Goal: Task Accomplishment & Management: Complete application form

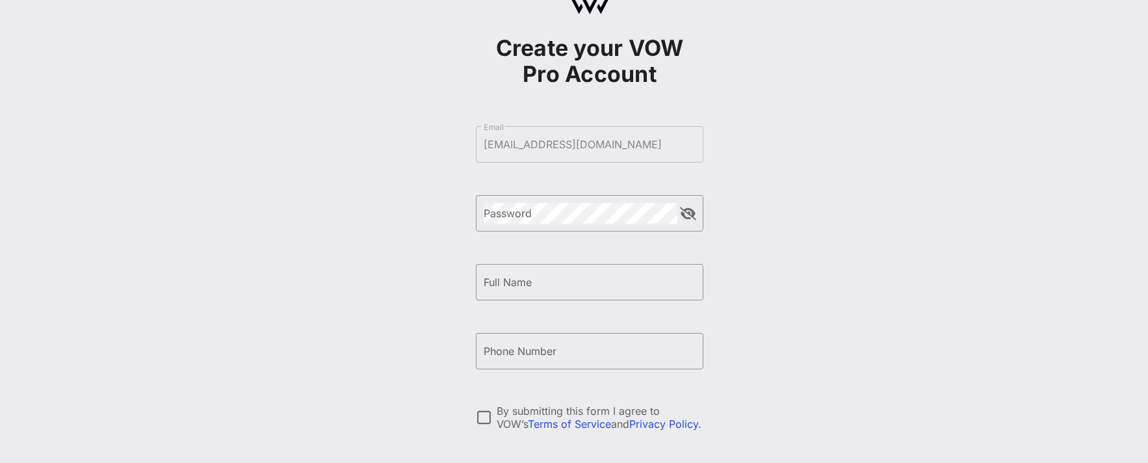
scroll to position [71, 0]
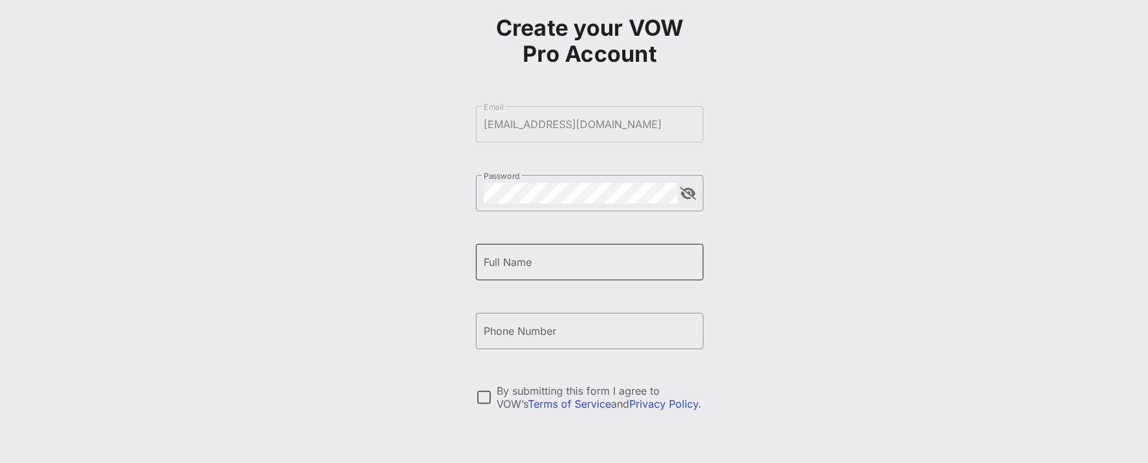
click at [571, 268] on input "Full Name" at bounding box center [590, 262] width 212 height 21
type input "[PERSON_NAME]"
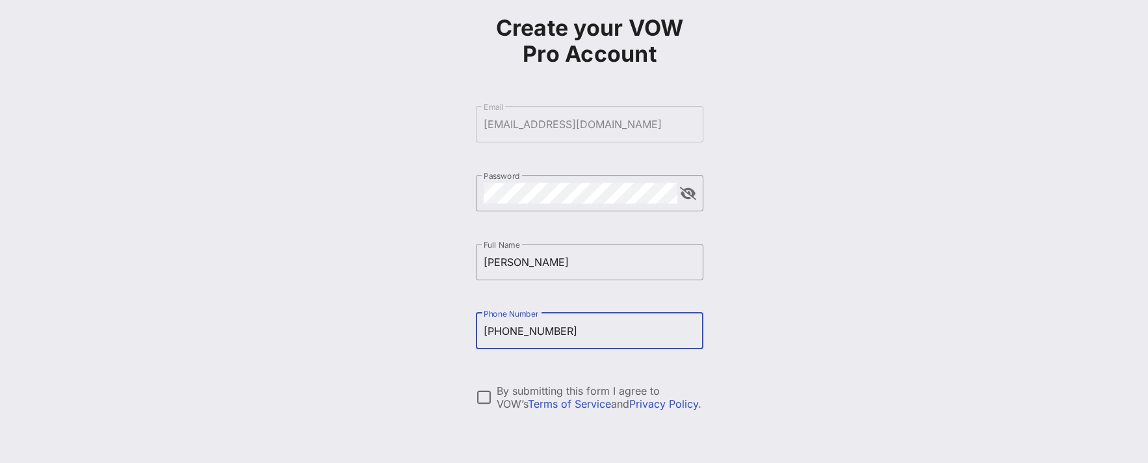
click at [511, 331] on input "+12016159579" at bounding box center [590, 330] width 212 height 21
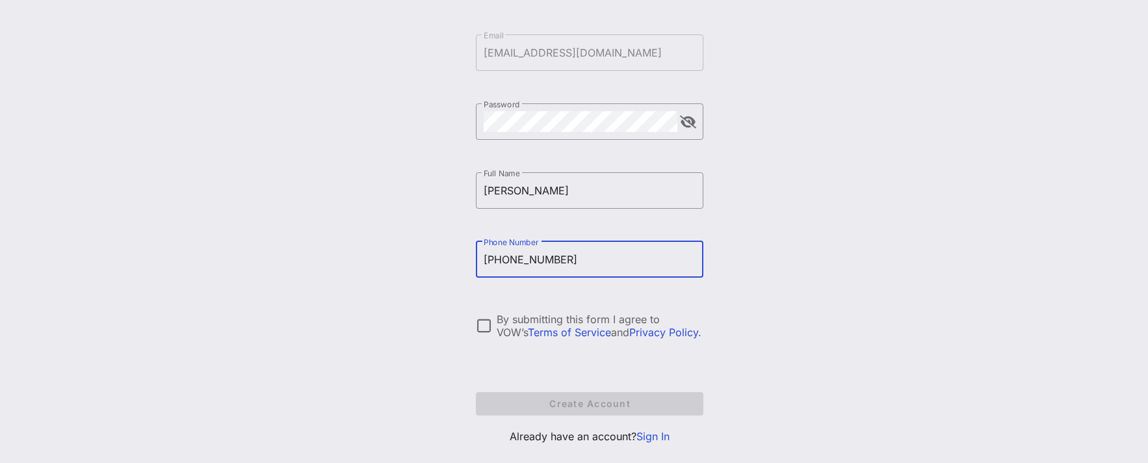
scroll to position [157, 0]
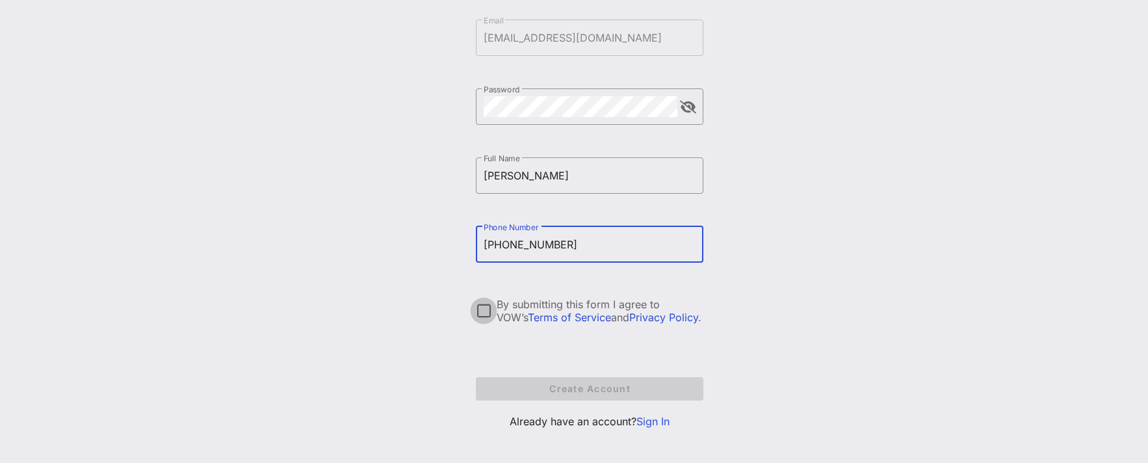
type input "+12016159579"
drag, startPoint x: 488, startPoint y: 310, endPoint x: 575, endPoint y: 393, distance: 120.5
click at [491, 311] on div at bounding box center [484, 311] width 22 height 22
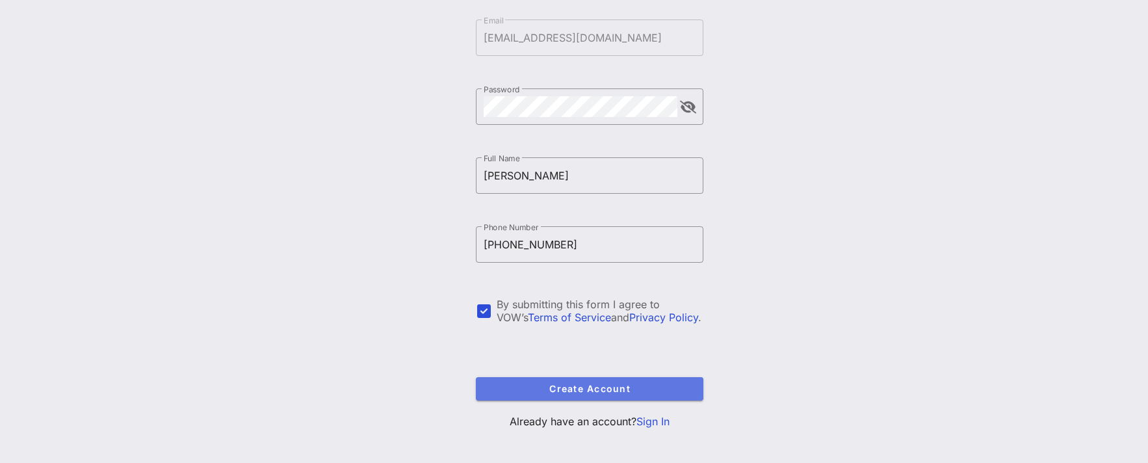
drag, startPoint x: 588, startPoint y: 389, endPoint x: 818, endPoint y: 165, distance: 320.9
click at [822, 193] on div "Create your VOW Pro Account ​ Email sa@reservoir-media.com ​ Password ​ Full Na…" at bounding box center [589, 158] width 1117 height 631
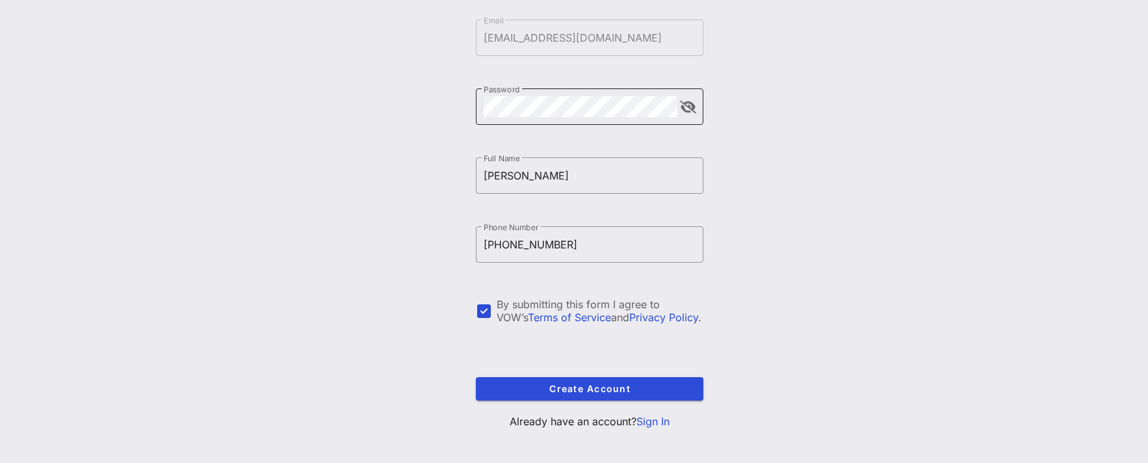
click at [691, 114] on div at bounding box center [688, 107] width 16 height 16
click at [692, 107] on button "append icon" at bounding box center [688, 107] width 16 height 13
click at [759, 224] on div "Create your VOW Pro Account ​ Email sa@reservoir-media.com ​ Password ​ Full Na…" at bounding box center [589, 158] width 1117 height 631
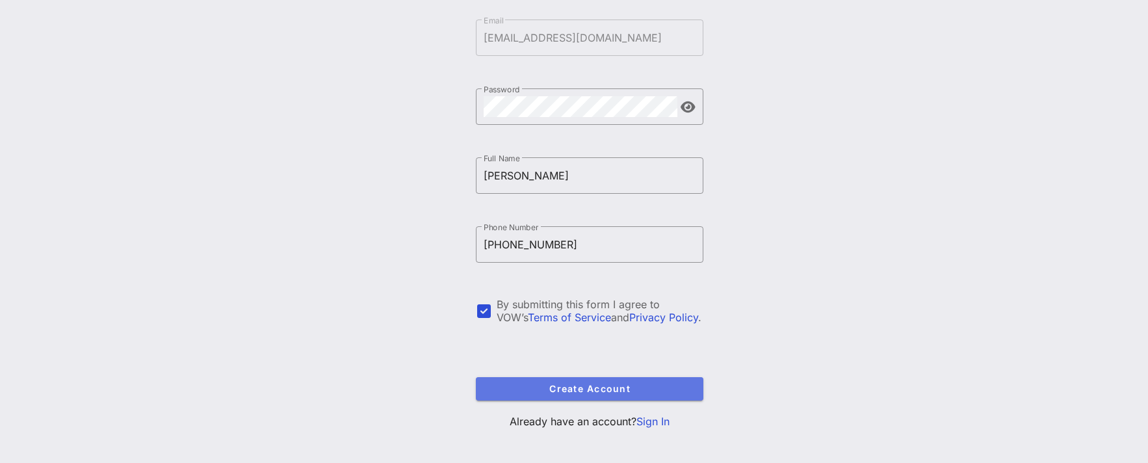
click at [637, 392] on span "Create Account" at bounding box center [589, 388] width 207 height 11
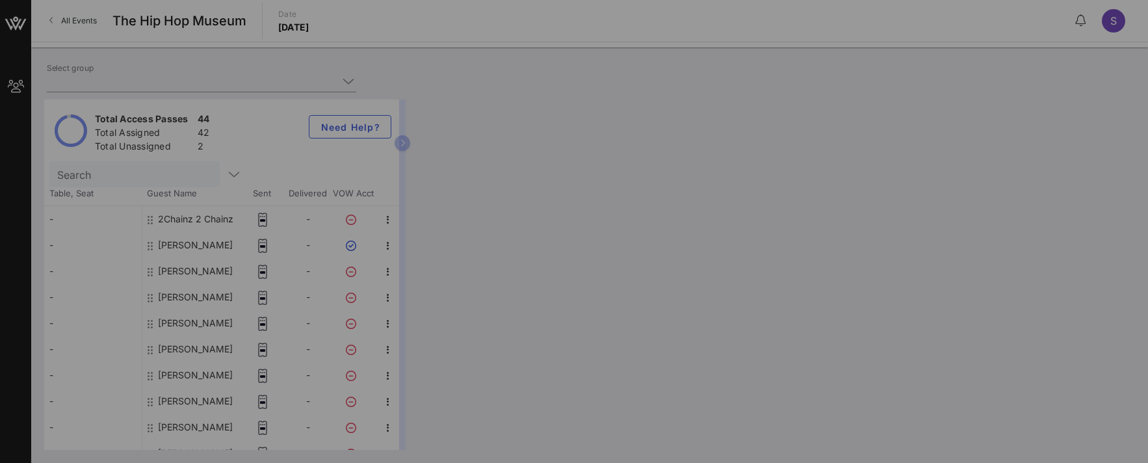
type input "[PERSON_NAME] ([PERSON_NAME]) [[PERSON_NAME], [EMAIL_ADDRESS][DOMAIN_NAME]]"
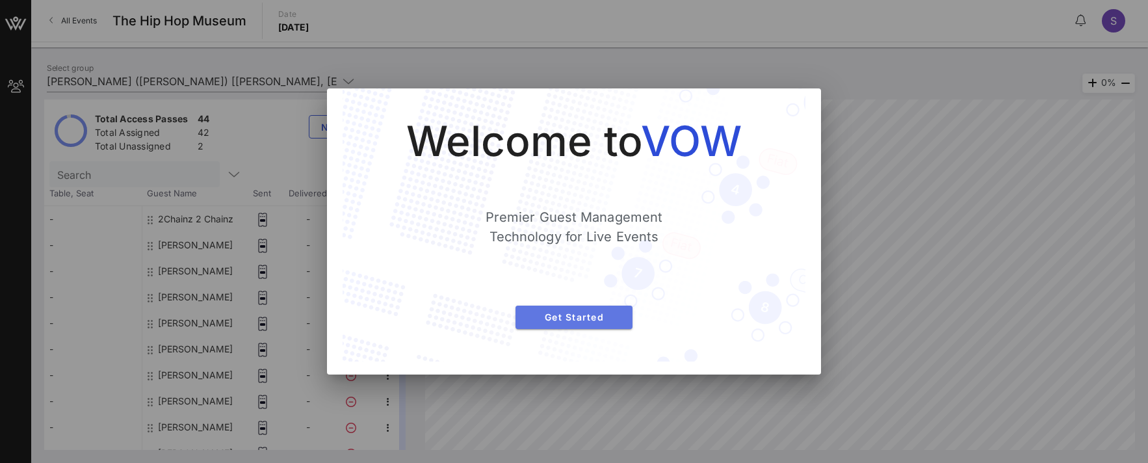
click at [583, 313] on span "Get Started" at bounding box center [574, 316] width 96 height 11
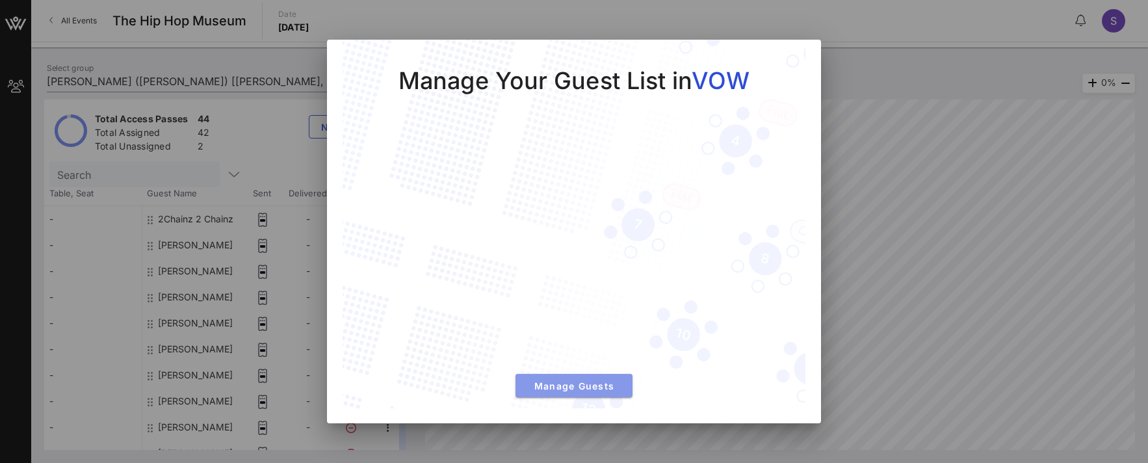
click at [590, 389] on span "Manage Guests" at bounding box center [574, 385] width 96 height 11
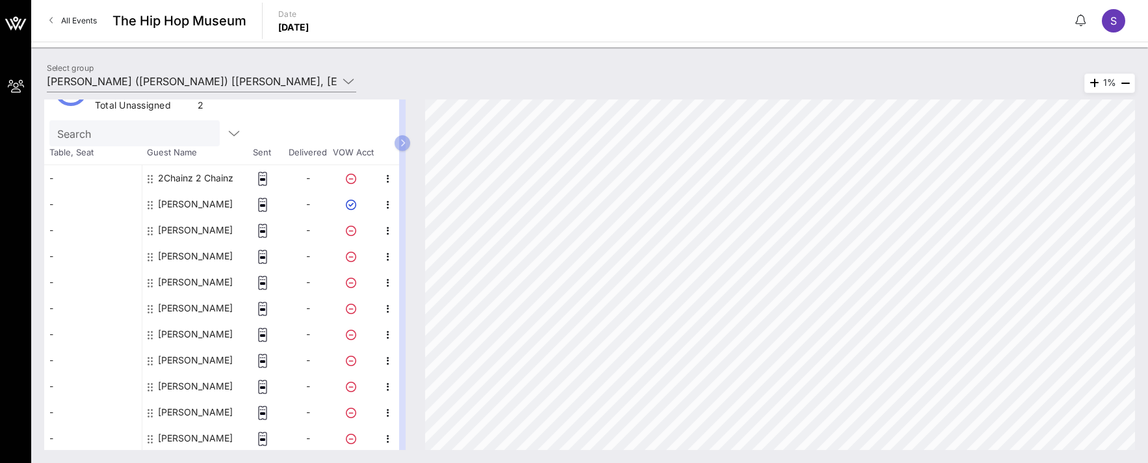
scroll to position [20, 0]
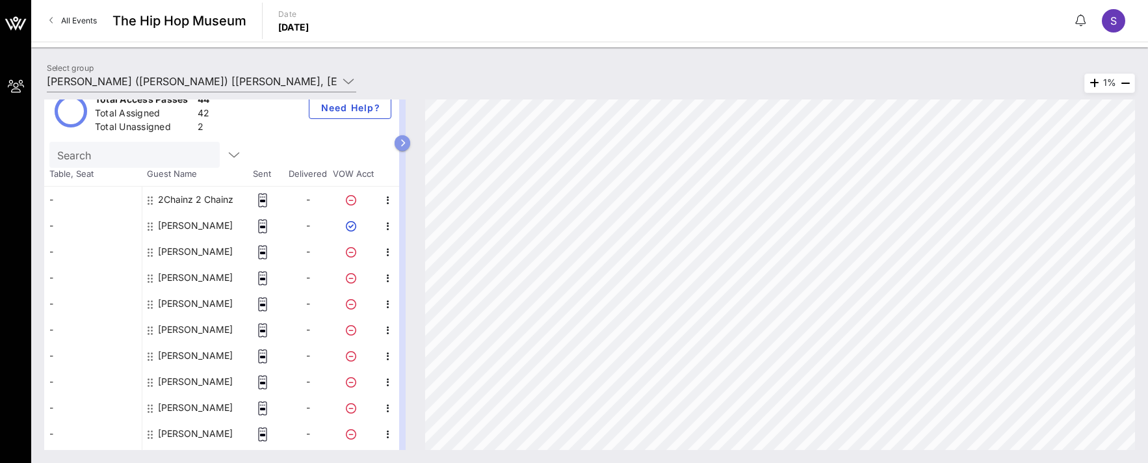
click at [458, 142] on div "Total Access Passes 44 Total Assigned 42 Total Unassigned 2 Need Help? Search T…" at bounding box center [589, 274] width 1091 height 350
click at [409, 140] on button "button" at bounding box center [403, 143] width 16 height 16
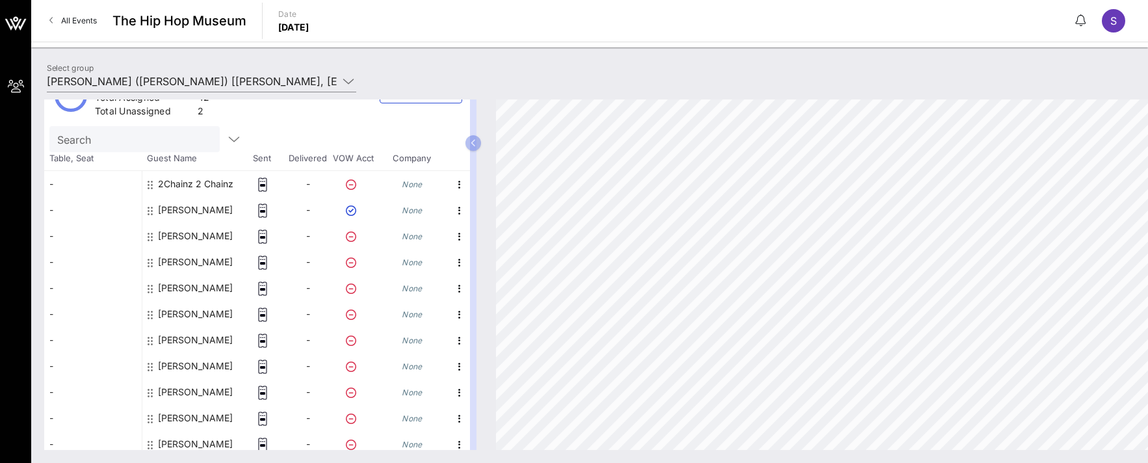
scroll to position [0, 0]
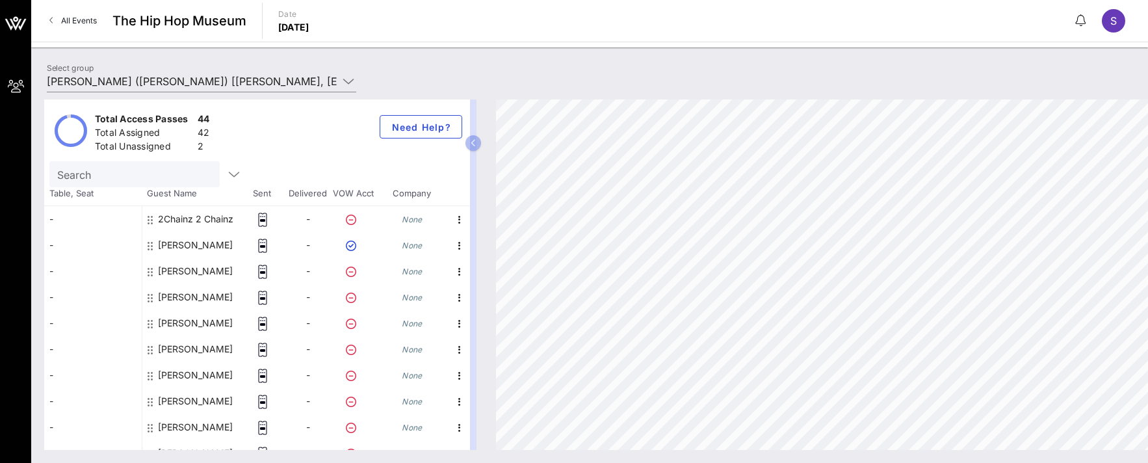
click at [70, 223] on div "-" at bounding box center [93, 219] width 98 height 26
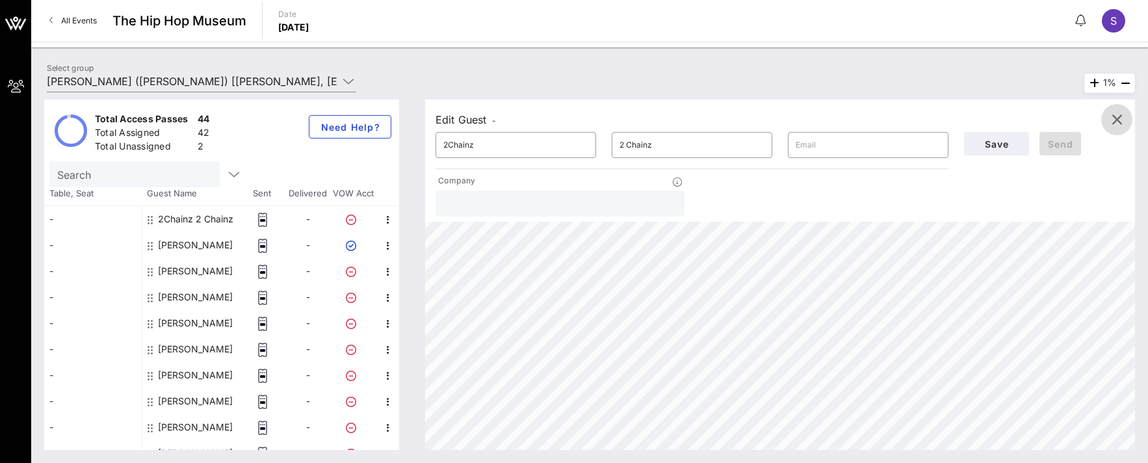
click at [1116, 114] on icon "button" at bounding box center [1117, 120] width 16 height 16
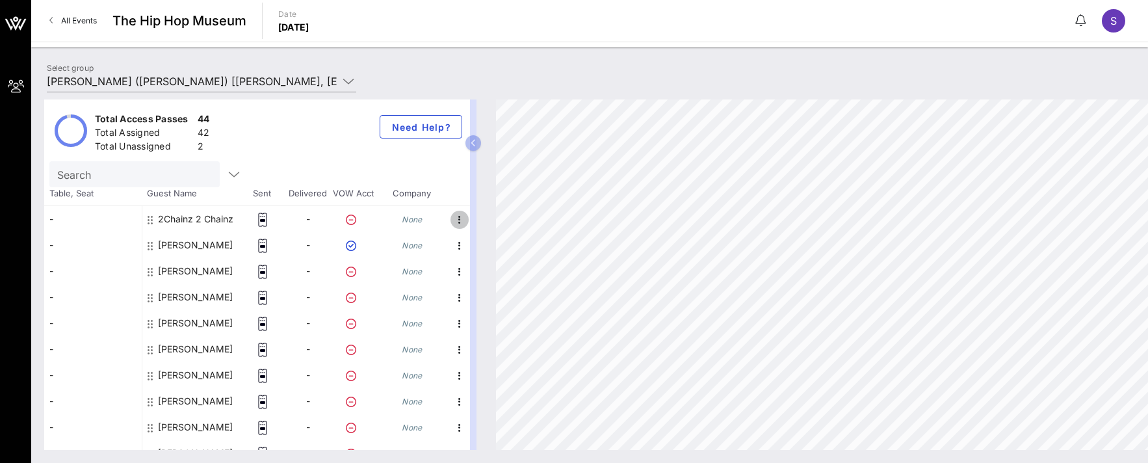
click at [457, 218] on icon "button" at bounding box center [460, 220] width 16 height 16
click at [493, 224] on div "Edit" at bounding box center [519, 223] width 81 height 10
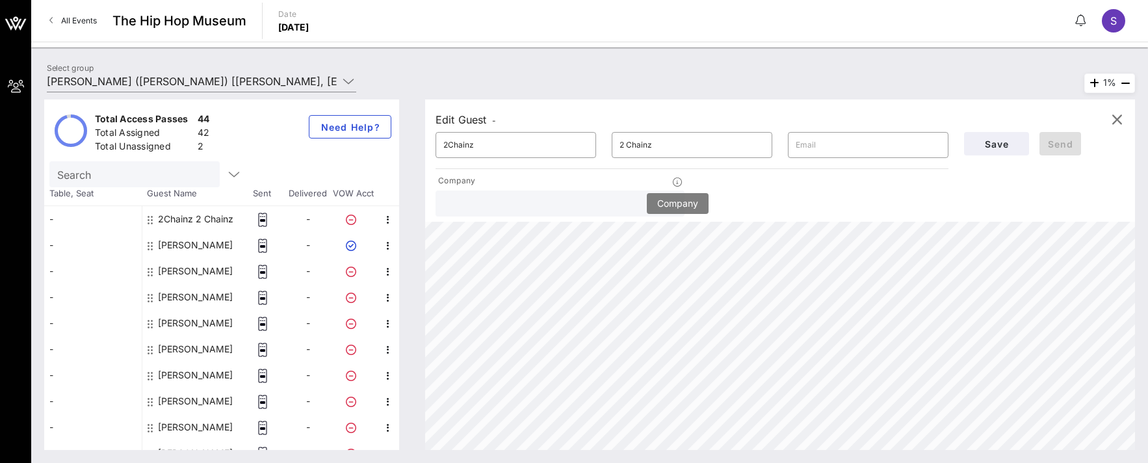
click at [675, 183] on icon at bounding box center [677, 181] width 9 height 9
drag, startPoint x: 852, startPoint y: 205, endPoint x: 876, endPoint y: 196, distance: 26.3
click at [860, 203] on div "Company" at bounding box center [692, 195] width 529 height 47
click at [1116, 116] on icon "button" at bounding box center [1117, 120] width 16 height 16
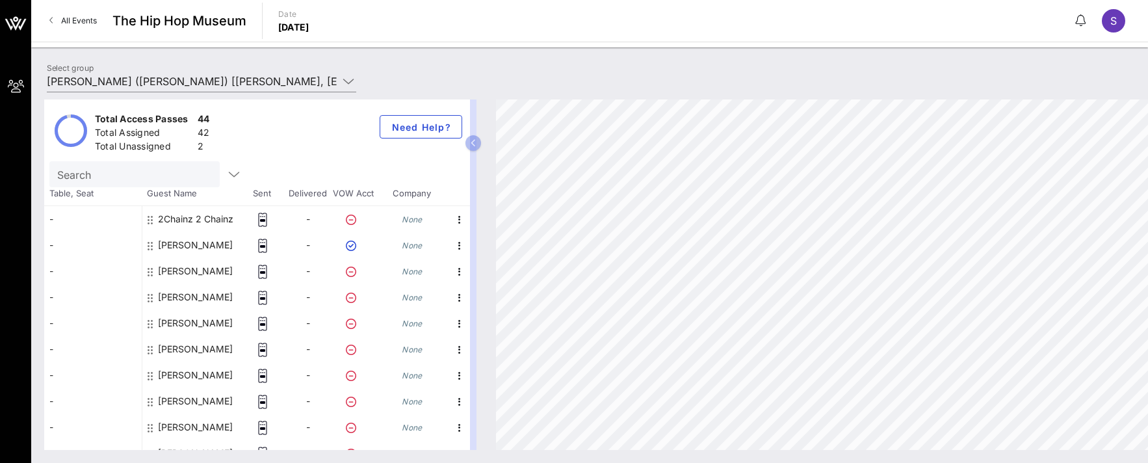
click at [65, 216] on div "-" at bounding box center [93, 219] width 98 height 26
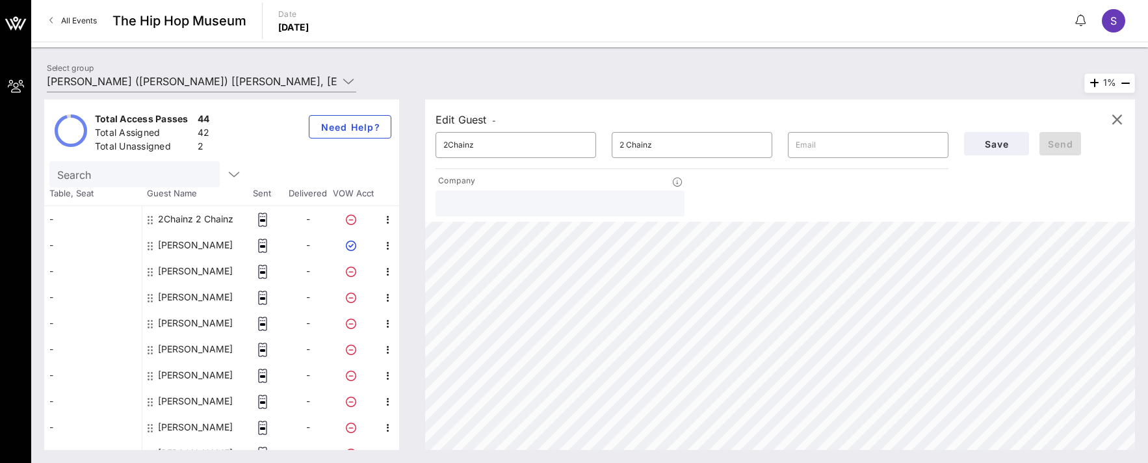
click at [60, 219] on div "-" at bounding box center [93, 219] width 98 height 26
click at [58, 200] on div "Table, Seat Guest Name Sent Delivered VOW Acct" at bounding box center [221, 196] width 355 height 19
click at [63, 195] on span "Table, Seat" at bounding box center [93, 193] width 98 height 13
click at [226, 175] on icon "button" at bounding box center [234, 174] width 16 height 16
click at [329, 119] on button "Need Help?" at bounding box center [350, 126] width 83 height 23
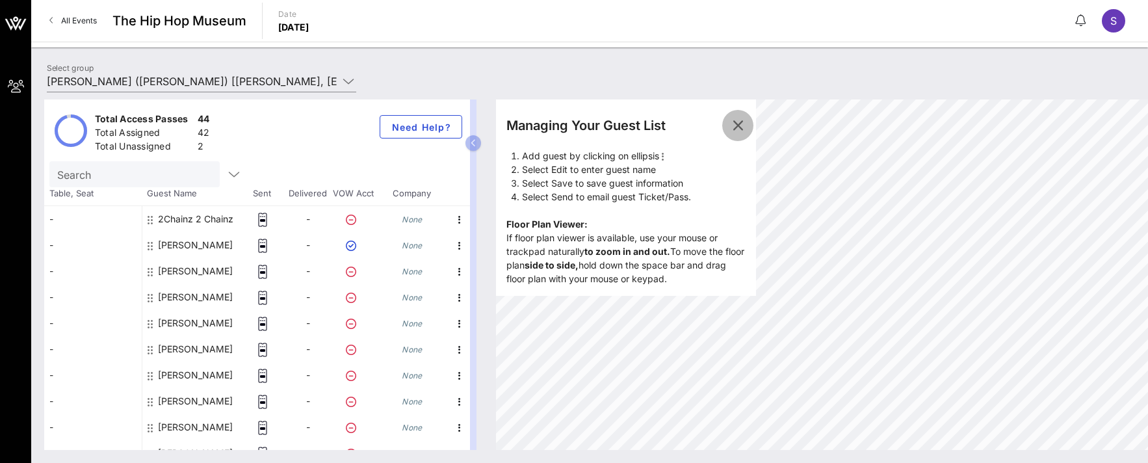
click at [738, 125] on icon "button" at bounding box center [738, 126] width 16 height 16
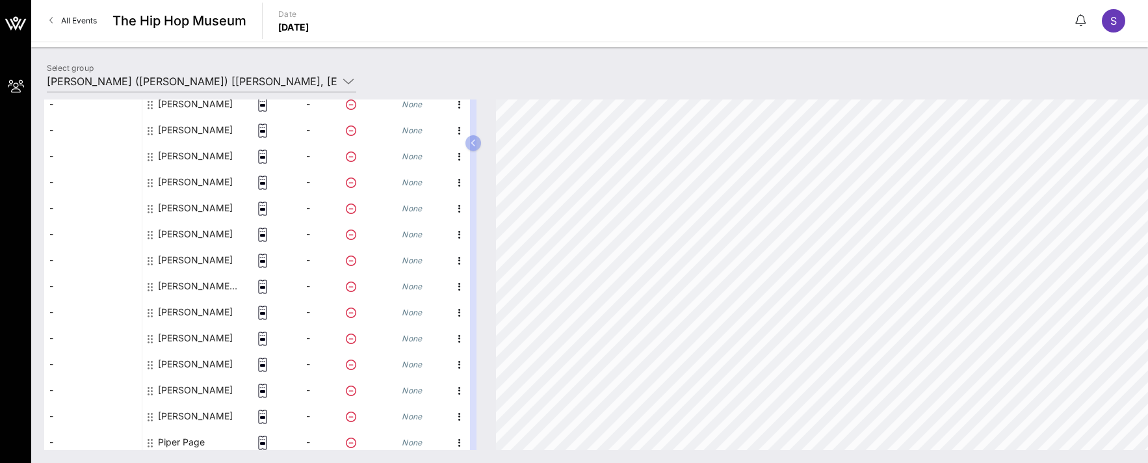
scroll to position [529, 0]
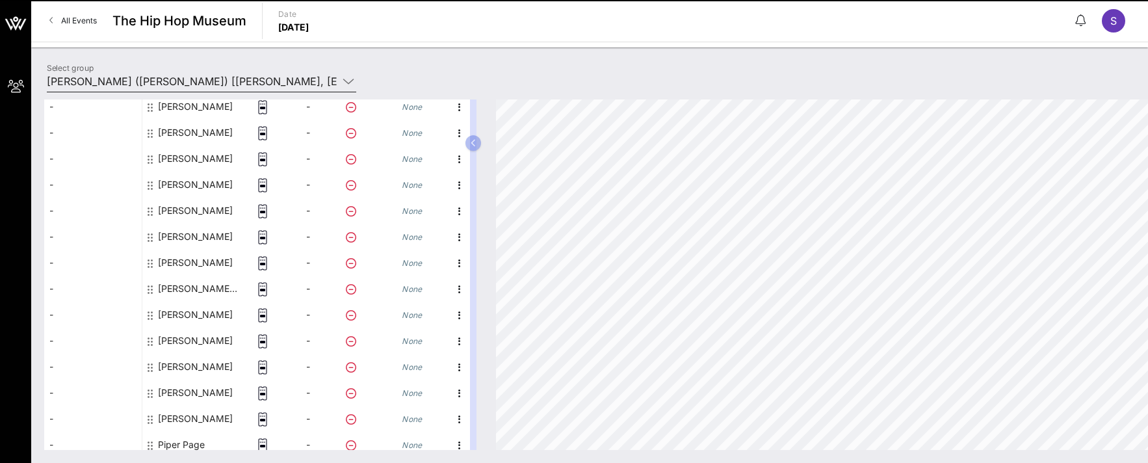
click at [266, 80] on input "[PERSON_NAME] ([PERSON_NAME]) [[PERSON_NAME], [EMAIL_ADDRESS][DOMAIN_NAME]]" at bounding box center [192, 81] width 291 height 21
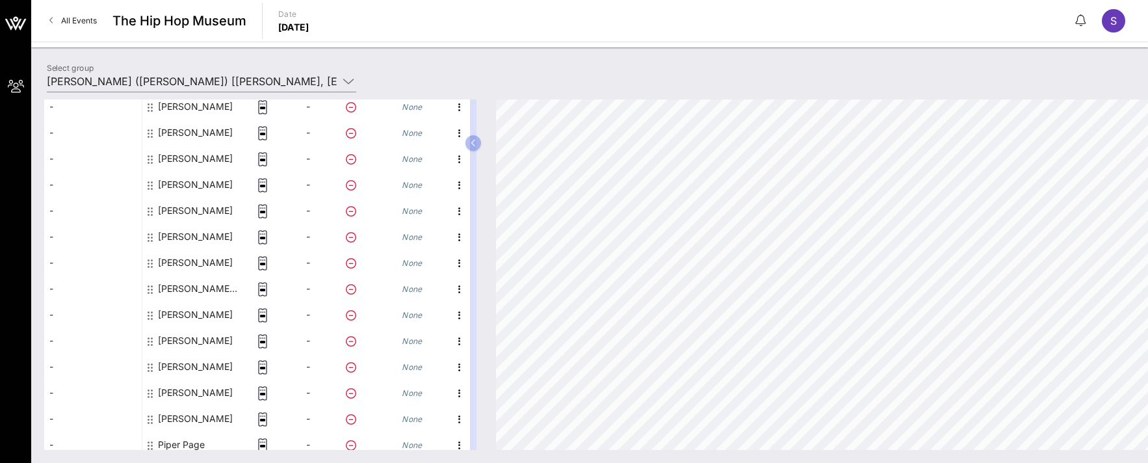
click at [306, 159] on span "-" at bounding box center [308, 158] width 4 height 11
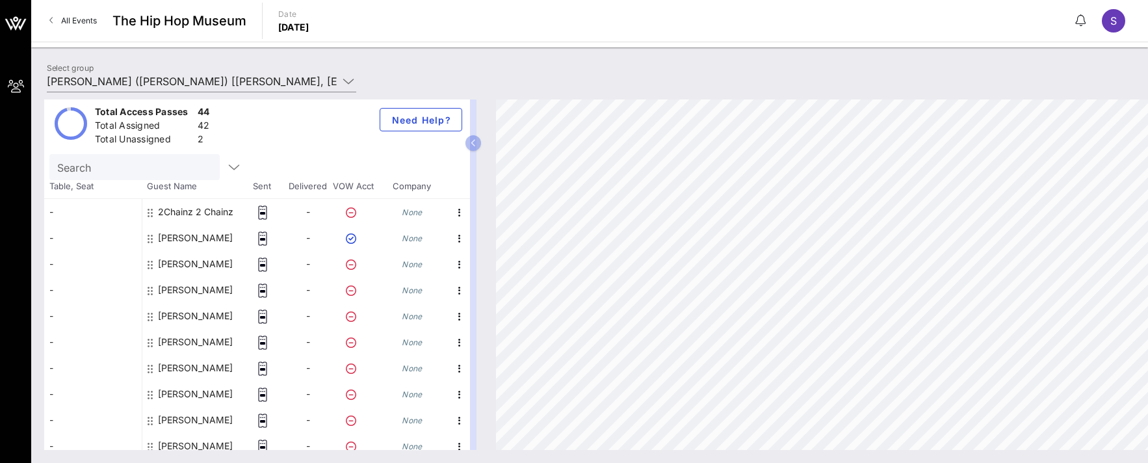
scroll to position [0, 0]
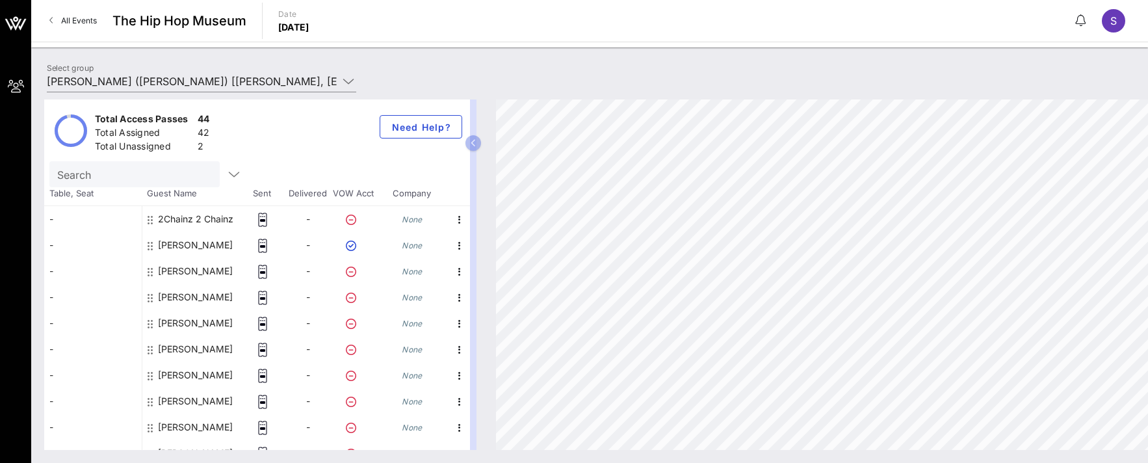
click at [261, 218] on icon at bounding box center [262, 220] width 13 height 14
click at [415, 221] on icon "None" at bounding box center [412, 220] width 21 height 10
click at [443, 123] on span "Need Help?" at bounding box center [421, 127] width 60 height 11
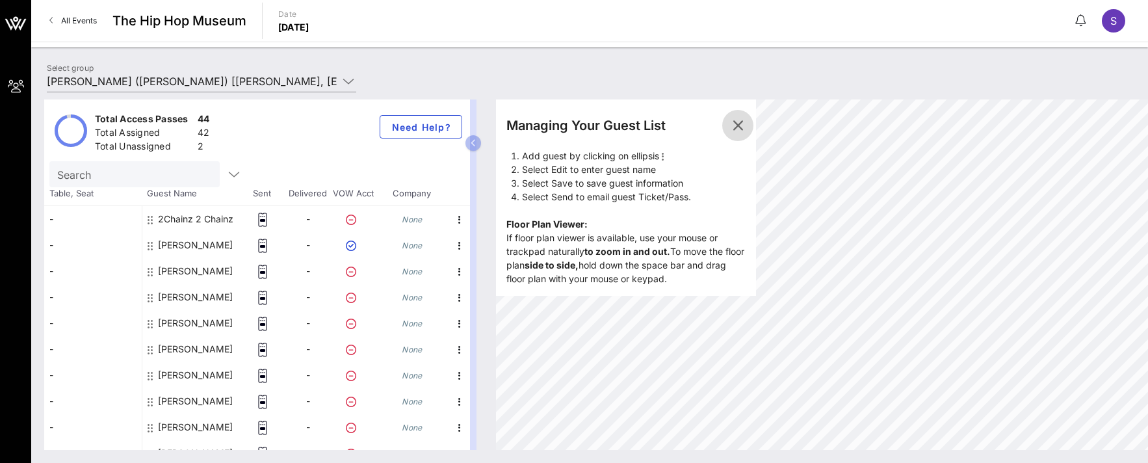
click at [737, 129] on icon "button" at bounding box center [738, 126] width 16 height 16
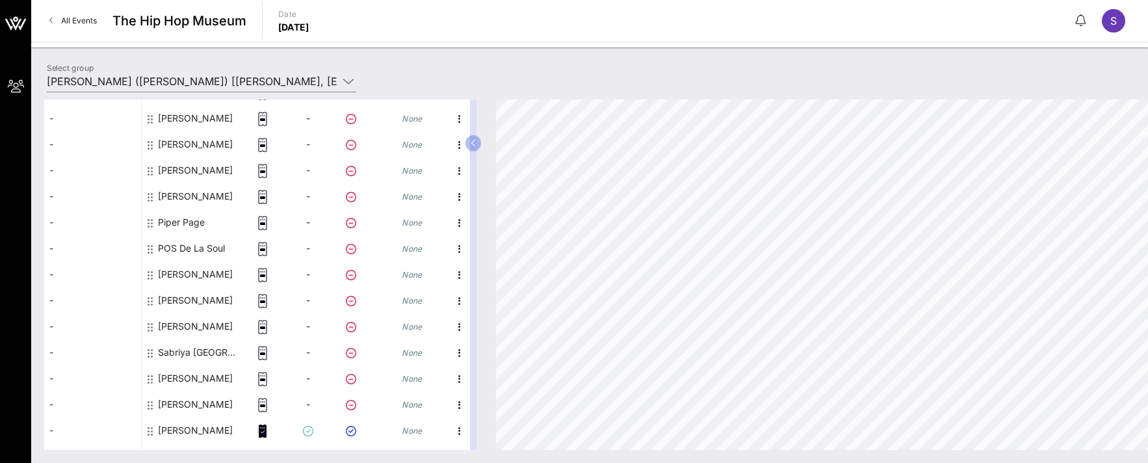
scroll to position [900, 0]
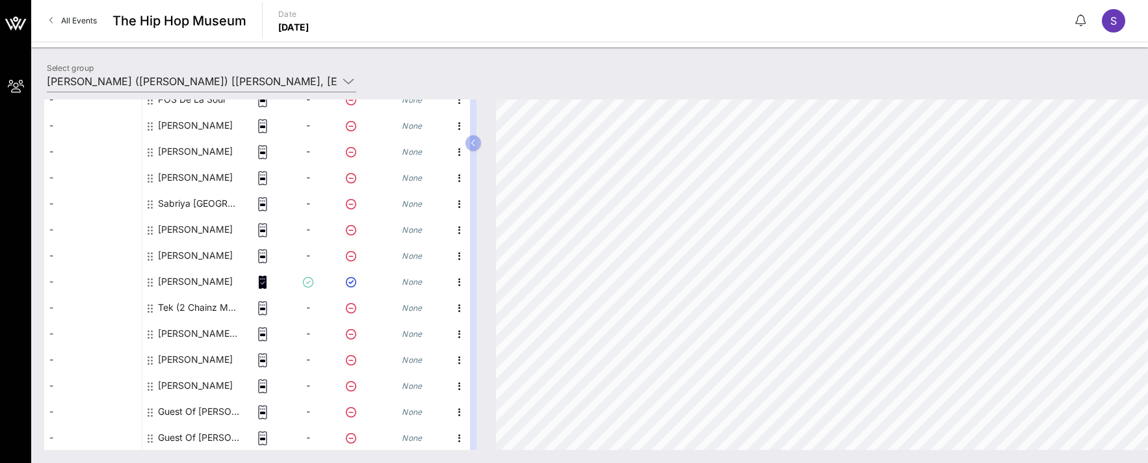
click at [171, 279] on div "[PERSON_NAME]" at bounding box center [195, 281] width 75 height 26
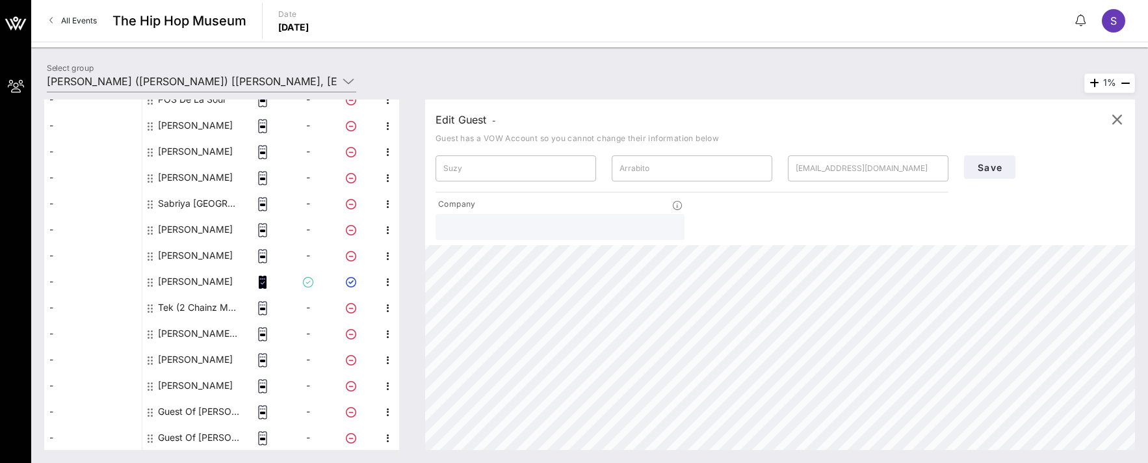
click at [85, 21] on span "All Events" at bounding box center [79, 21] width 36 height 10
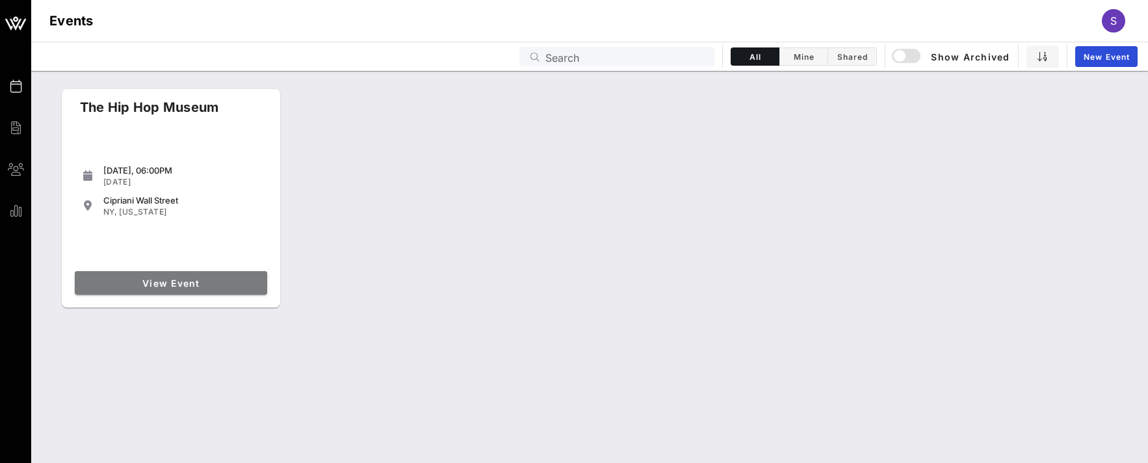
click at [244, 286] on span "View Event" at bounding box center [171, 283] width 182 height 11
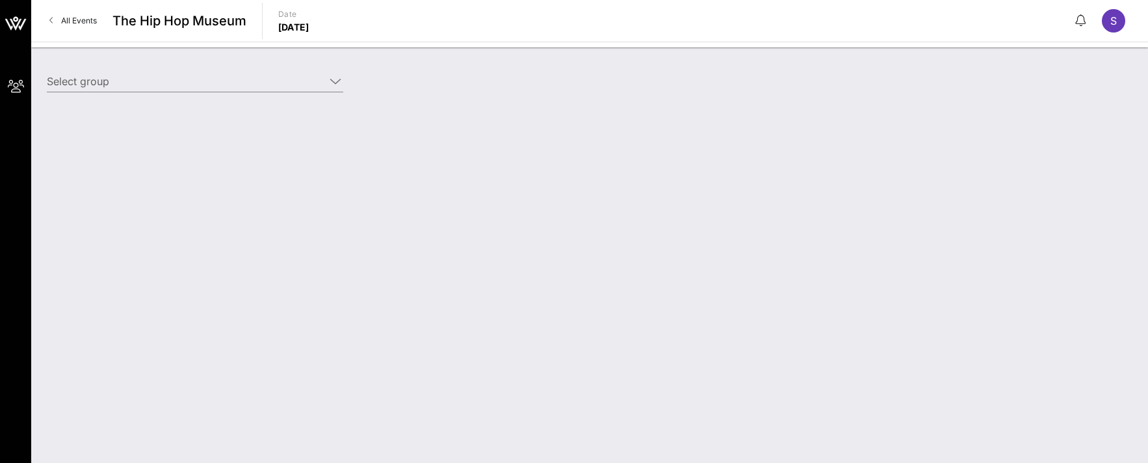
type input "[PERSON_NAME] ([PERSON_NAME]) [[PERSON_NAME], [EMAIL_ADDRESS][DOMAIN_NAME]]"
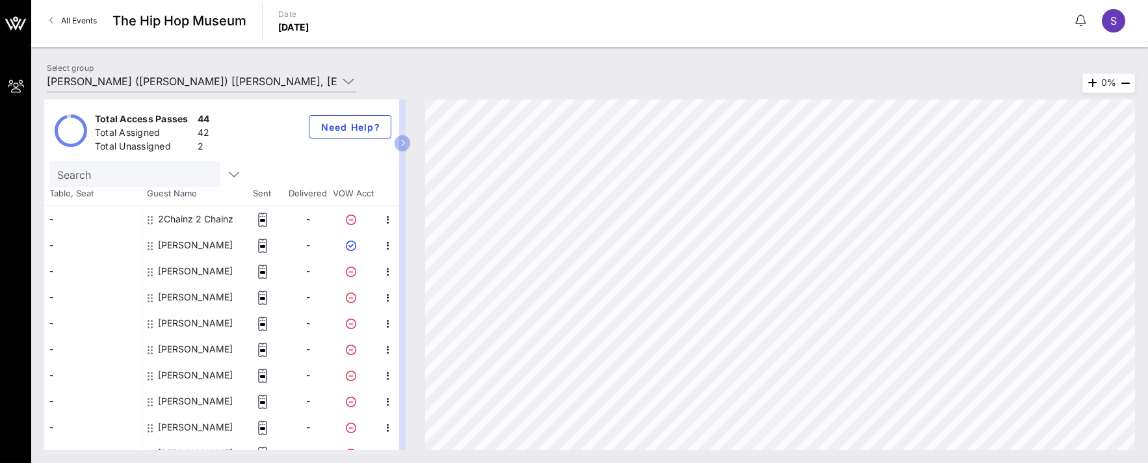
click at [64, 127] on circle at bounding box center [71, 130] width 29 height 29
click at [161, 174] on input "Search" at bounding box center [133, 174] width 152 height 17
click at [226, 174] on icon "button" at bounding box center [234, 174] width 16 height 16
click at [405, 144] on button "button" at bounding box center [403, 143] width 16 height 16
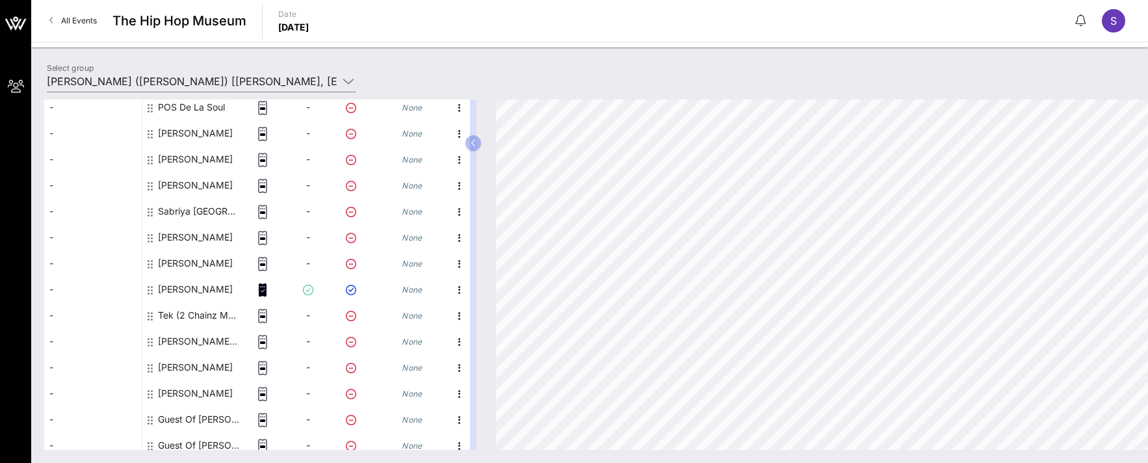
scroll to position [900, 0]
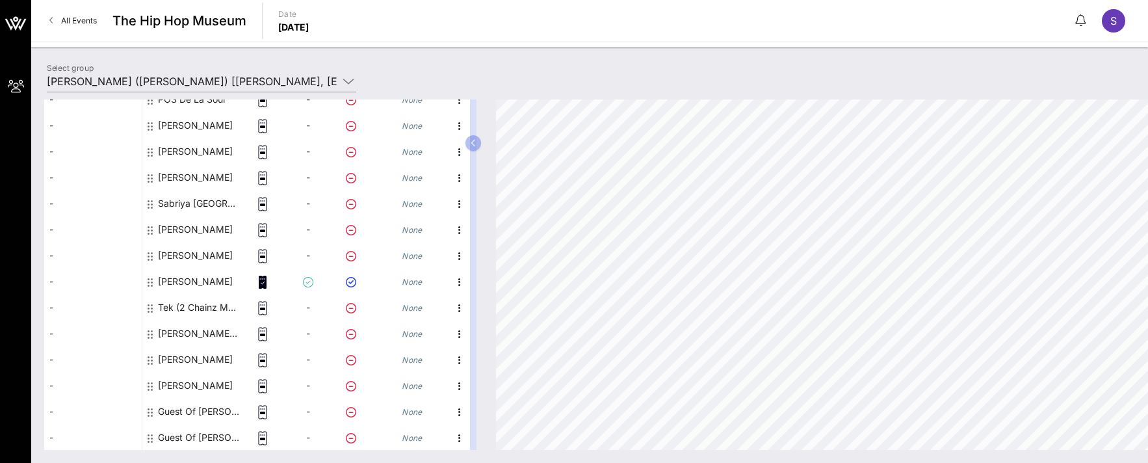
click at [350, 254] on icon at bounding box center [351, 256] width 10 height 10
click at [350, 256] on icon at bounding box center [351, 256] width 10 height 10
click at [204, 253] on div "[PERSON_NAME]" at bounding box center [195, 255] width 75 height 26
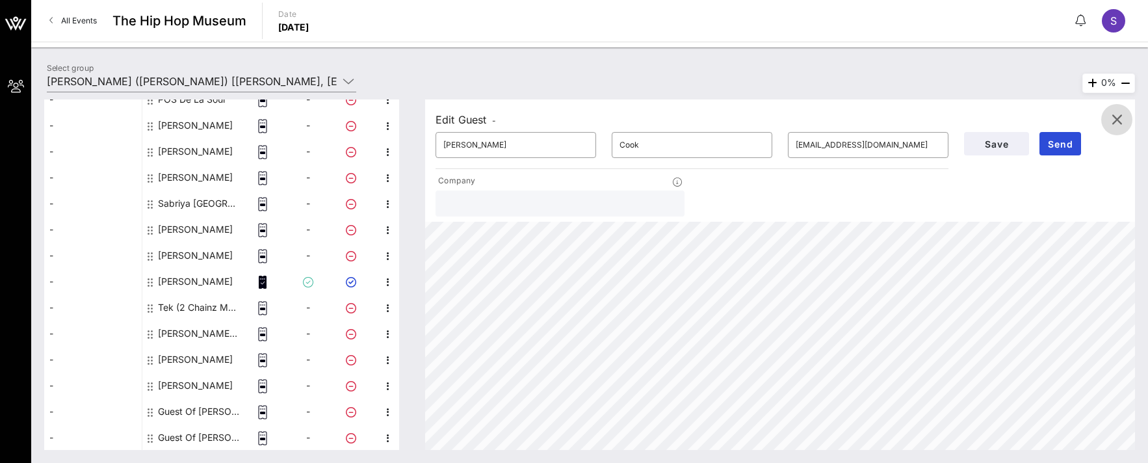
click at [1117, 122] on icon "button" at bounding box center [1117, 120] width 16 height 16
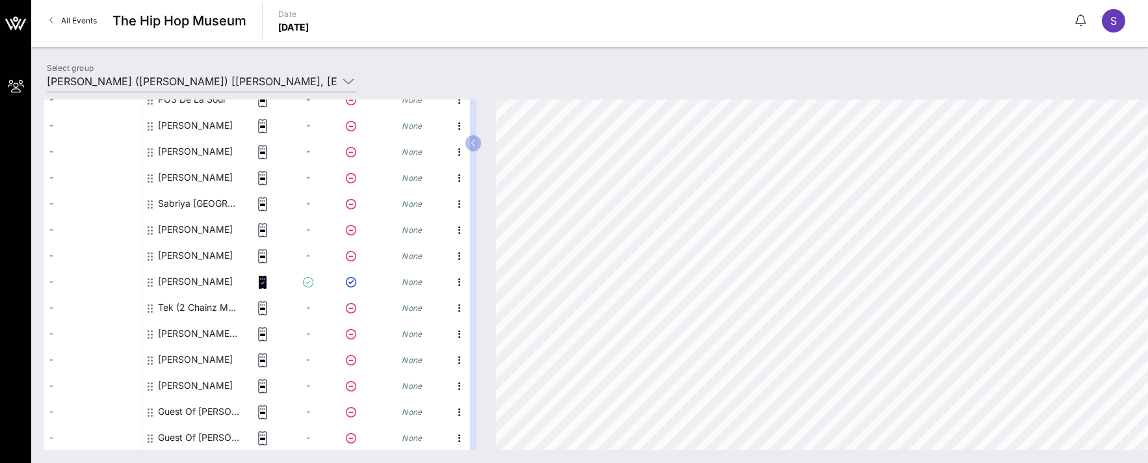
click at [211, 151] on div "[PERSON_NAME]" at bounding box center [195, 151] width 75 height 26
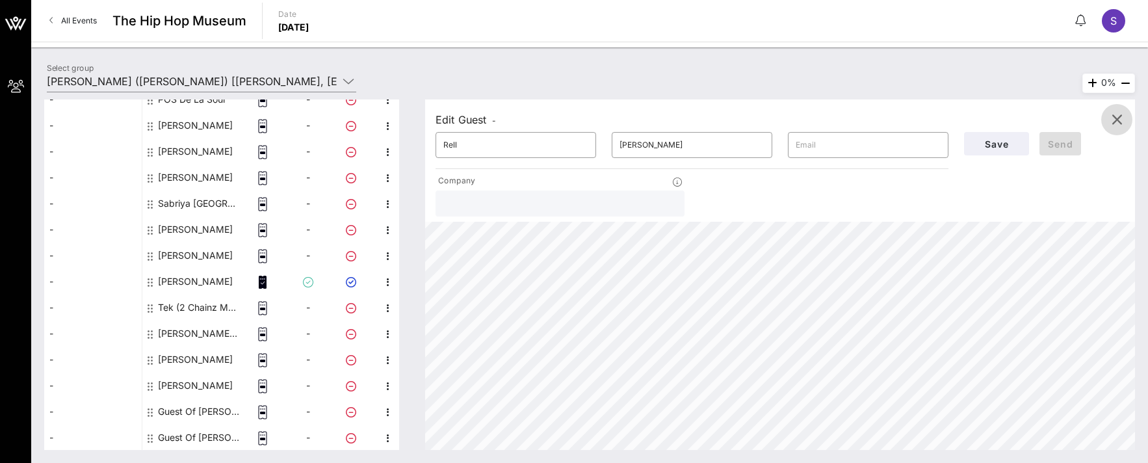
click at [1114, 120] on icon "button" at bounding box center [1117, 120] width 16 height 16
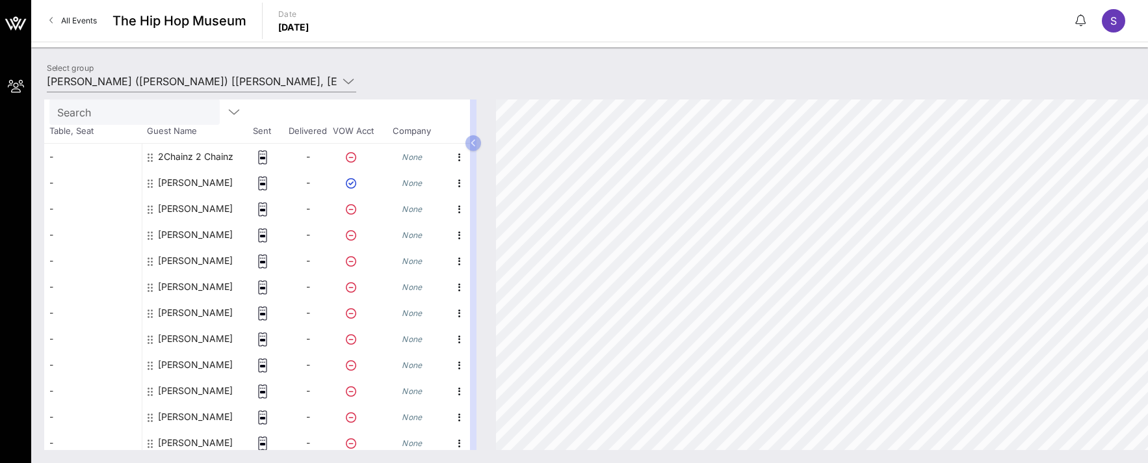
scroll to position [0, 0]
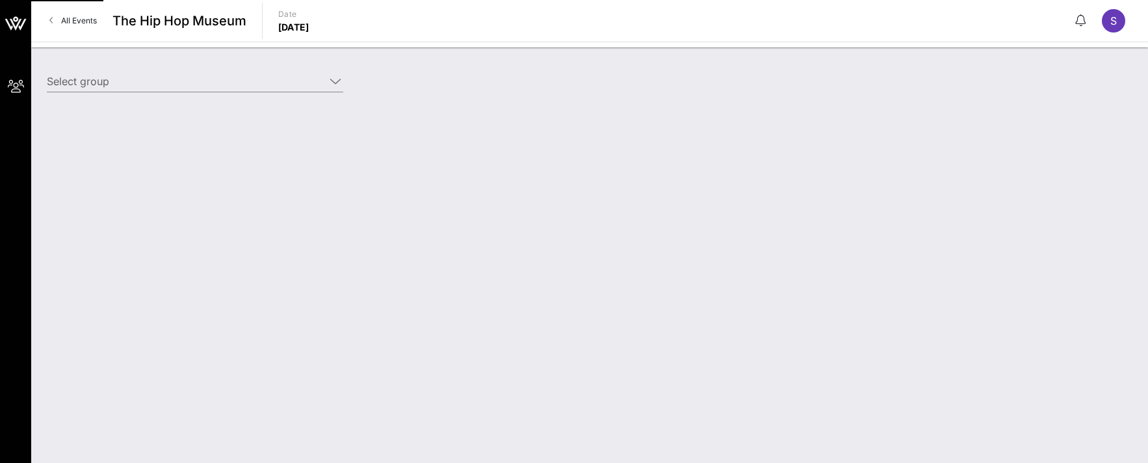
type input "[PERSON_NAME] ([PERSON_NAME]) [[PERSON_NAME], [EMAIL_ADDRESS][DOMAIN_NAME]]"
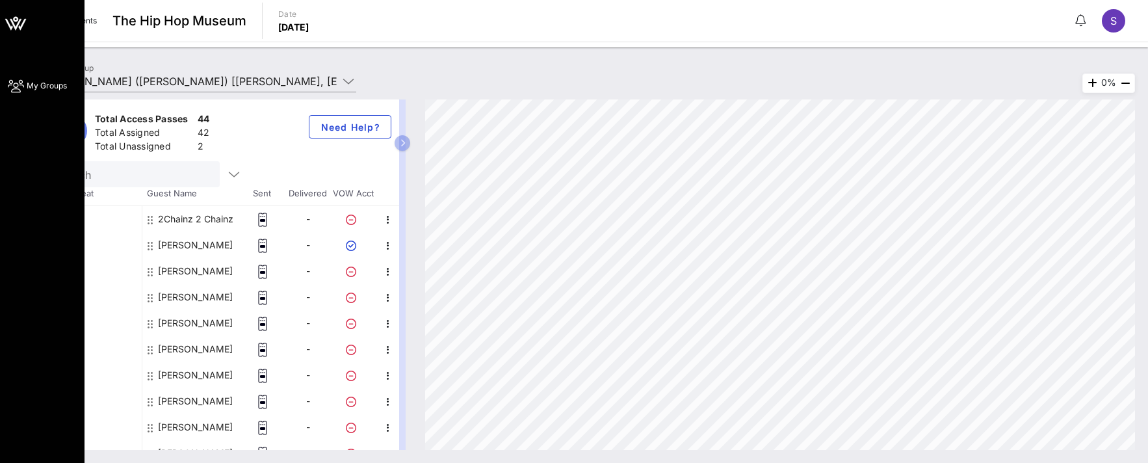
click at [14, 23] on icon at bounding box center [15, 23] width 31 height 31
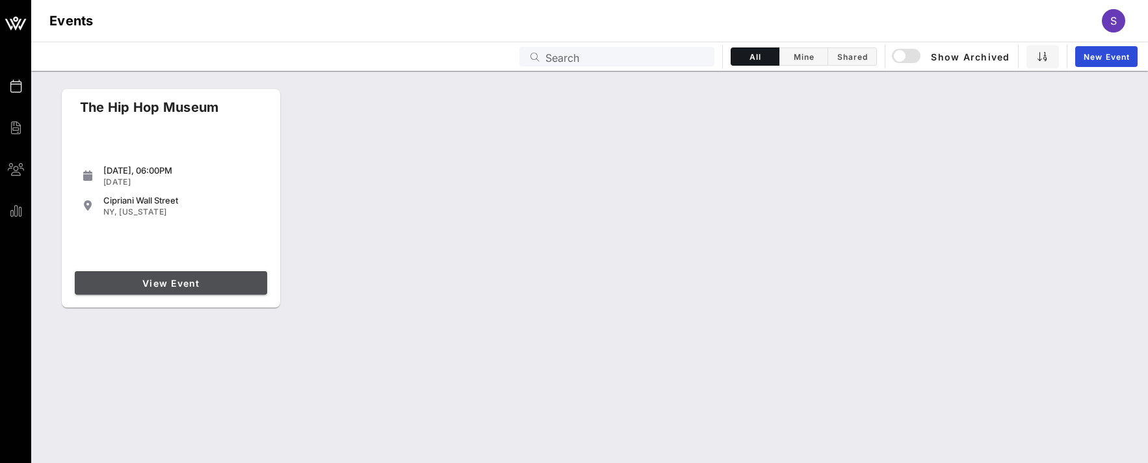
click at [201, 283] on span "View Event" at bounding box center [171, 283] width 182 height 11
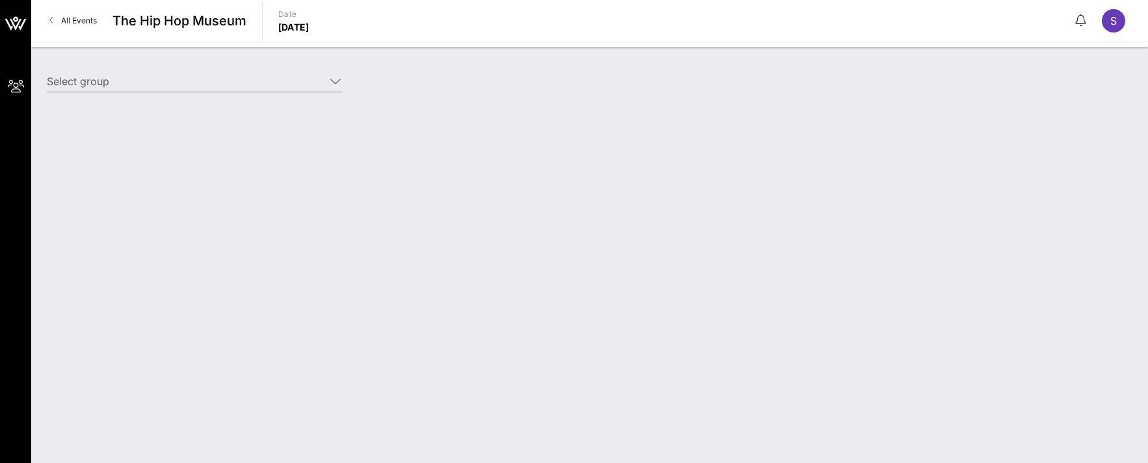
type input "[PERSON_NAME] ([PERSON_NAME]) [[PERSON_NAME], [EMAIL_ADDRESS][DOMAIN_NAME]]"
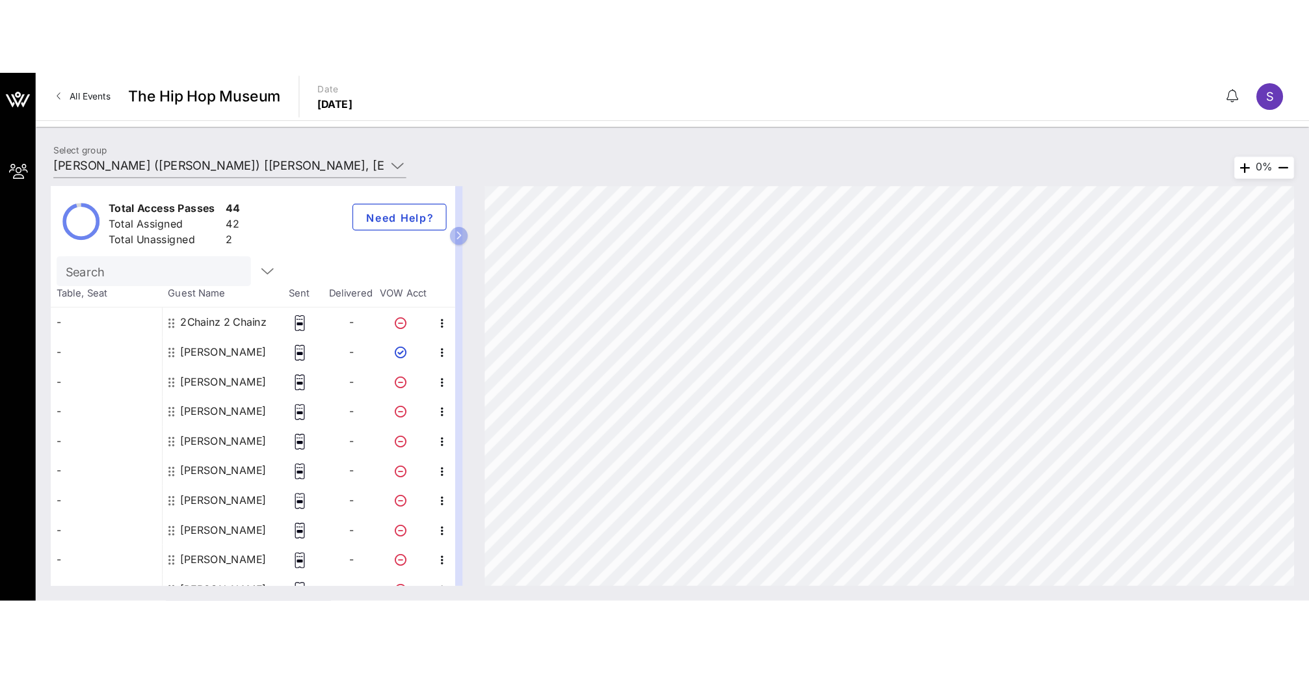
scroll to position [37, 0]
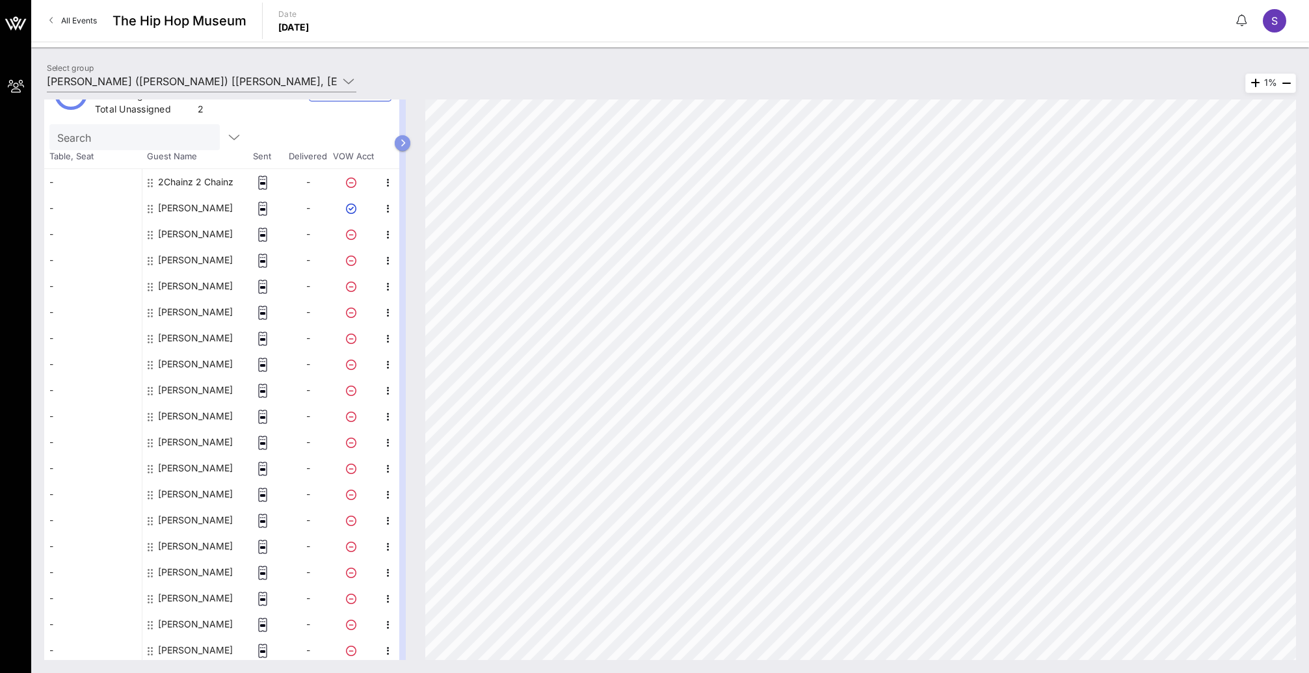
click at [404, 144] on icon "button" at bounding box center [403, 143] width 6 height 8
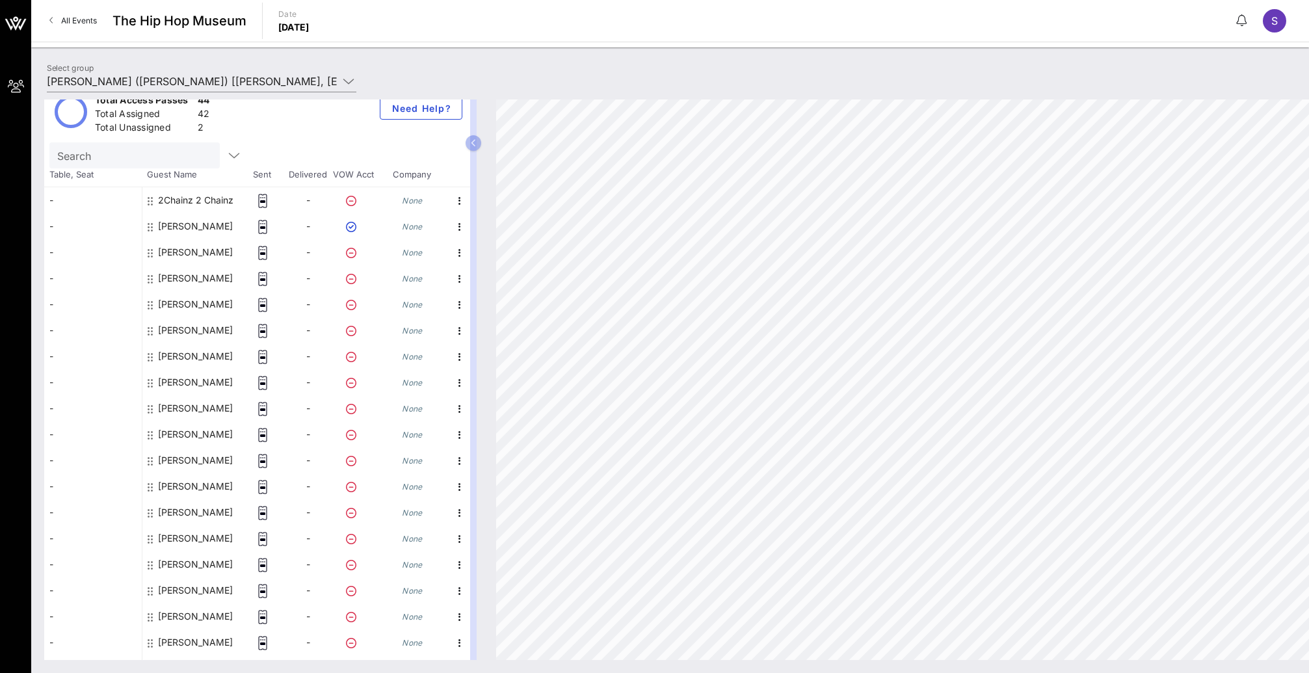
scroll to position [0, 0]
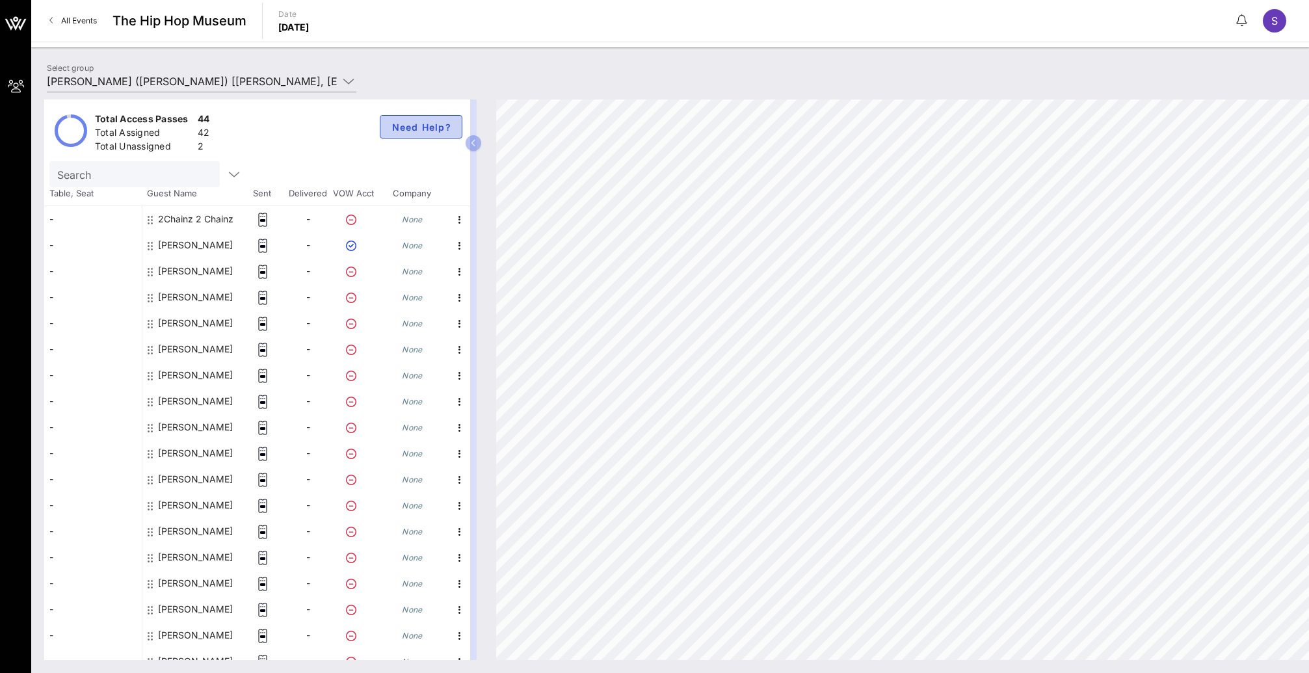
click at [426, 123] on span "Need Help?" at bounding box center [421, 127] width 60 height 11
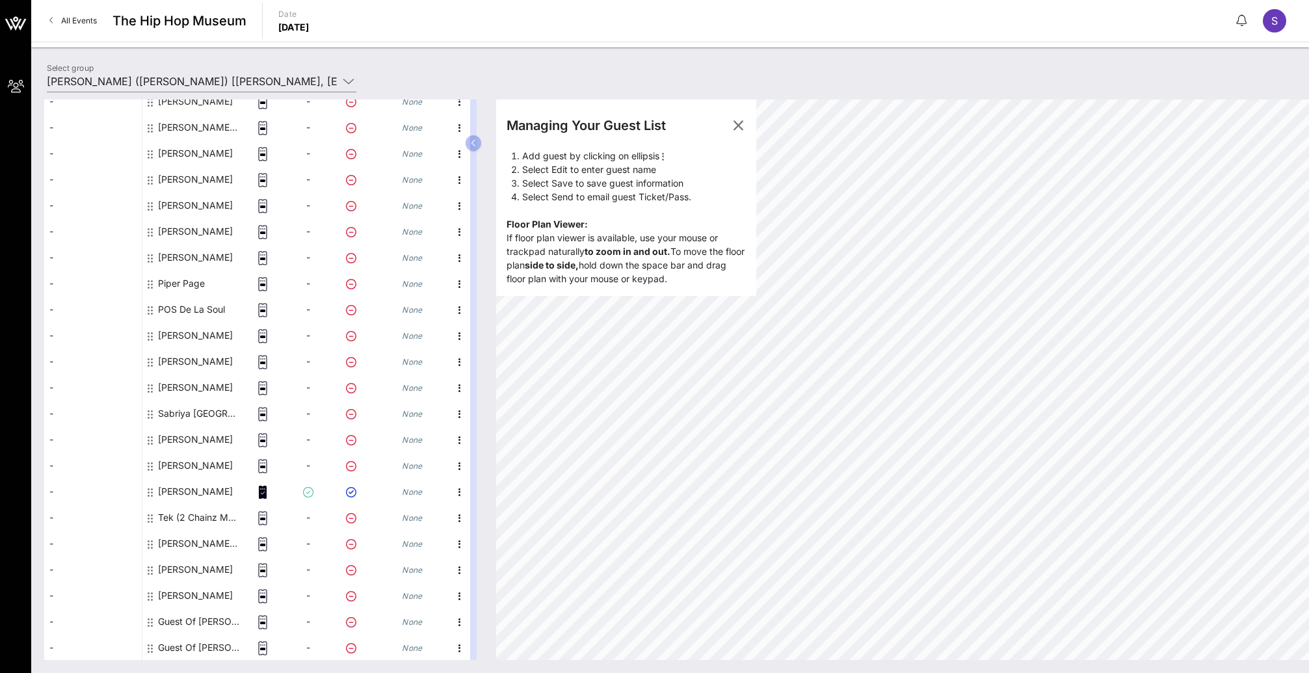
scroll to position [675, 0]
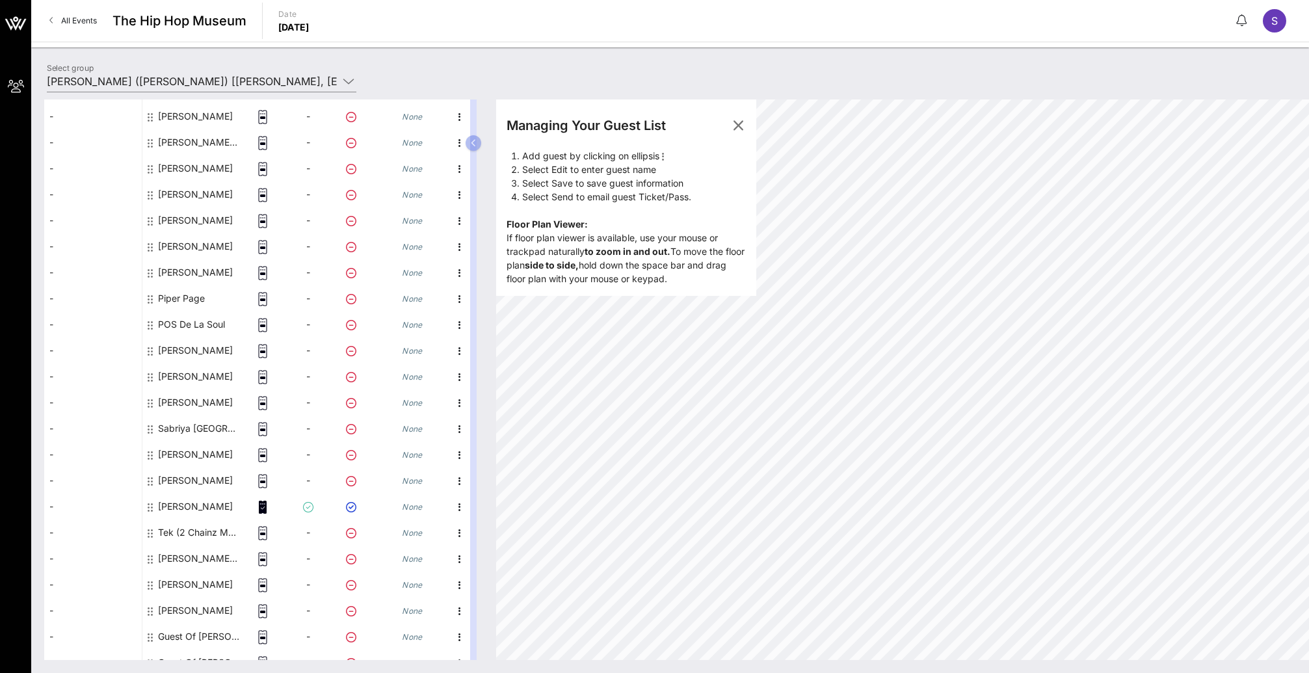
click at [352, 380] on icon at bounding box center [351, 377] width 10 height 10
click at [346, 376] on icon at bounding box center [351, 377] width 10 height 10
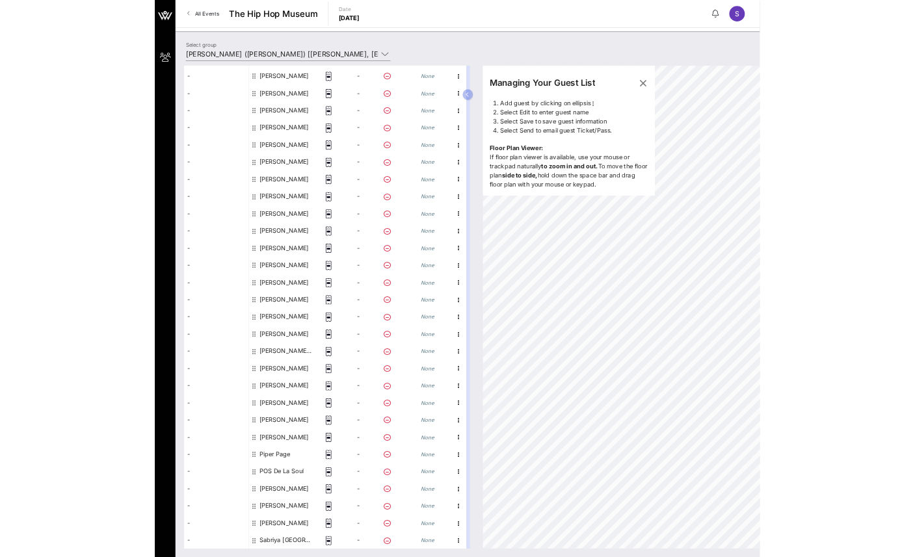
scroll to position [520, 0]
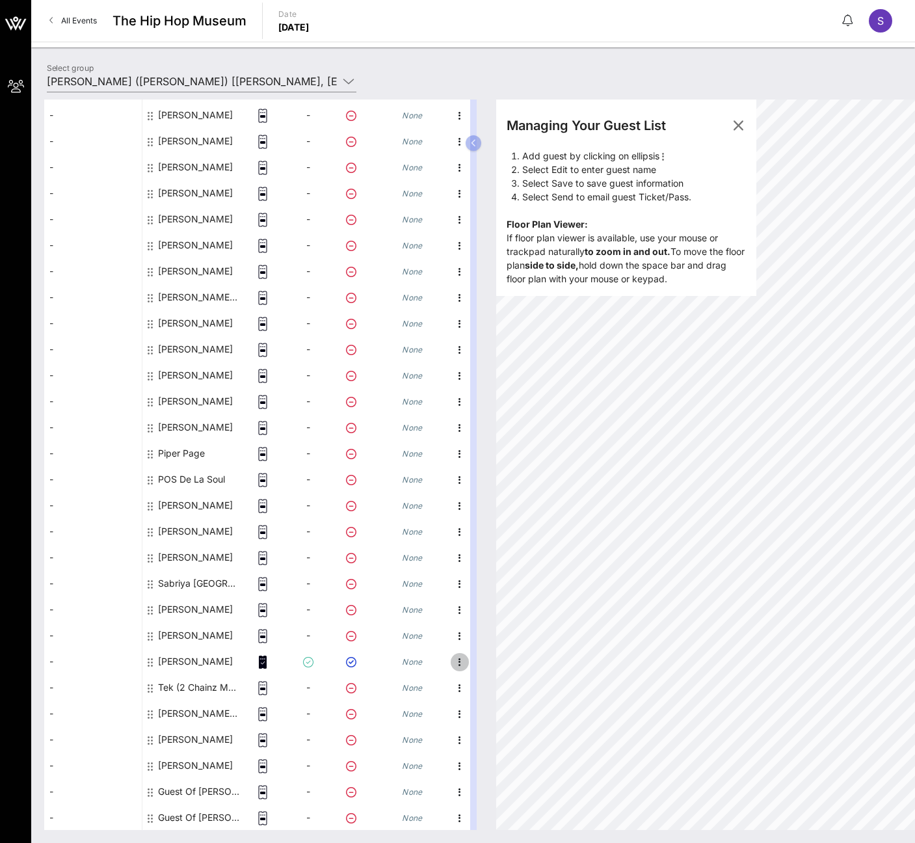
click at [457, 462] on icon "button" at bounding box center [460, 662] width 16 height 16
click at [509, 462] on div "Edit" at bounding box center [519, 665] width 81 height 21
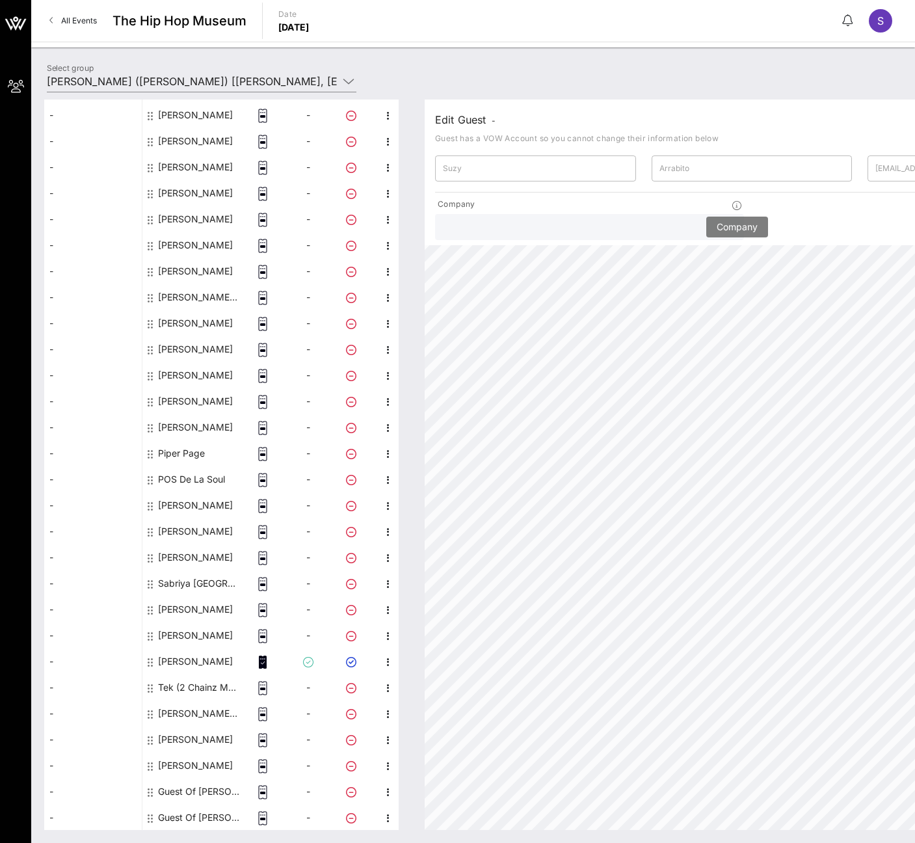
click at [737, 203] on icon at bounding box center [736, 205] width 9 height 9
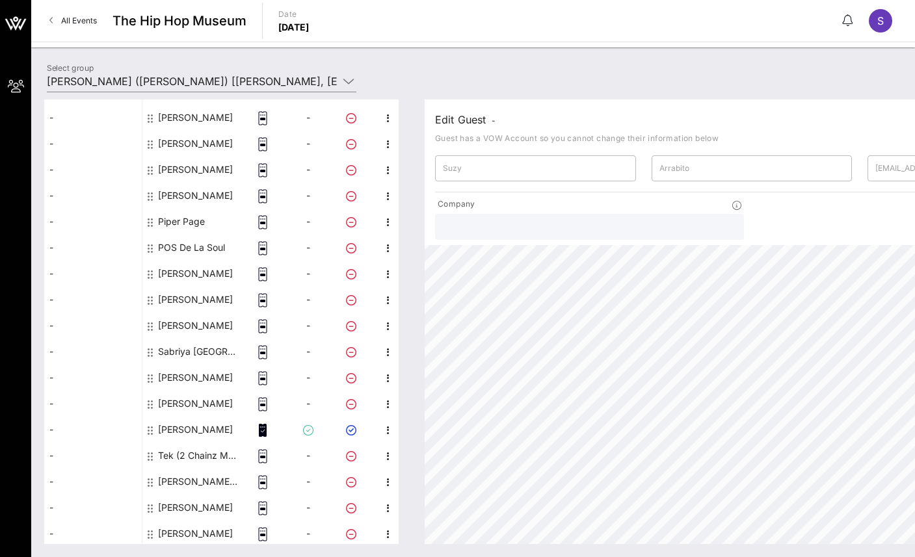
scroll to position [805, 0]
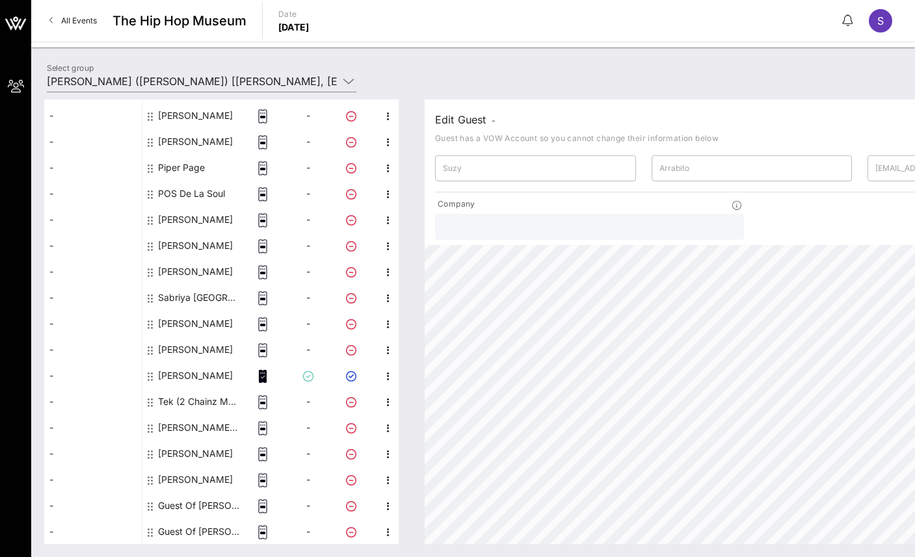
click at [261, 373] on icon at bounding box center [263, 376] width 8 height 13
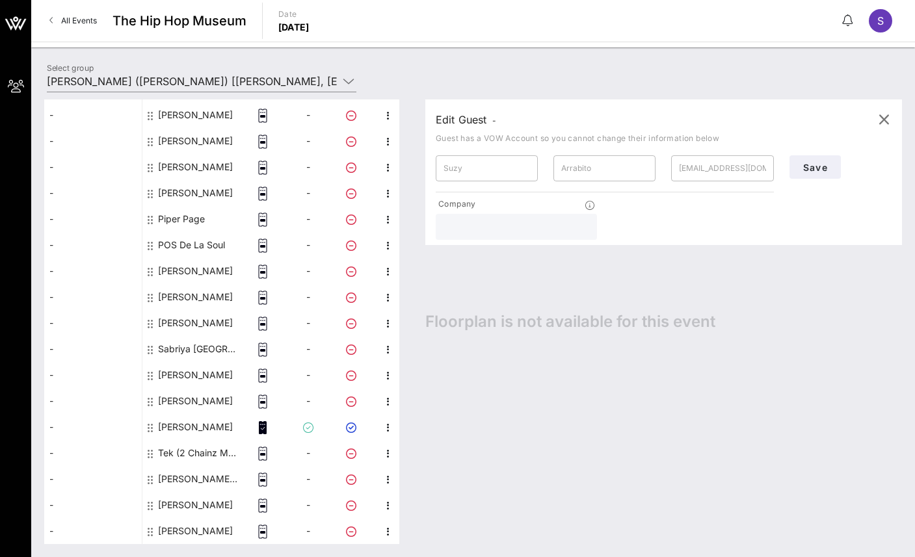
scroll to position [753, 0]
